Goal: Task Accomplishment & Management: Use online tool/utility

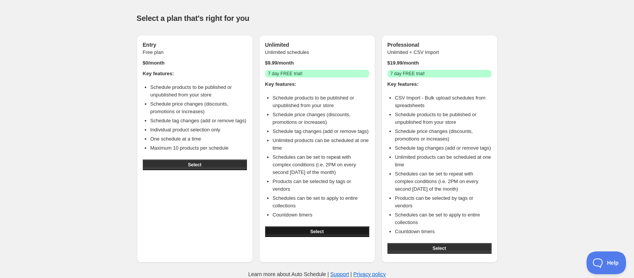
click at [326, 226] on button "Select" at bounding box center [317, 231] width 104 height 11
